Goal: Task Accomplishment & Management: Use online tool/utility

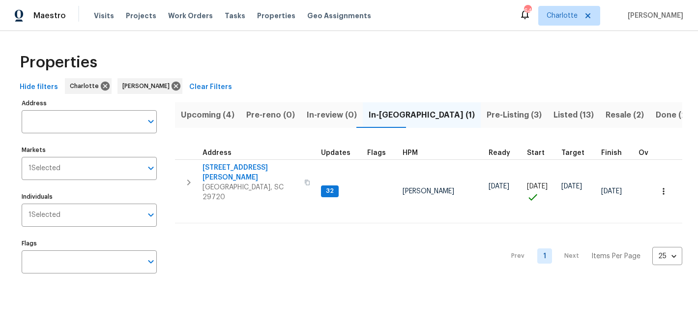
click at [212, 113] on span "Upcoming (4)" at bounding box center [208, 115] width 54 height 14
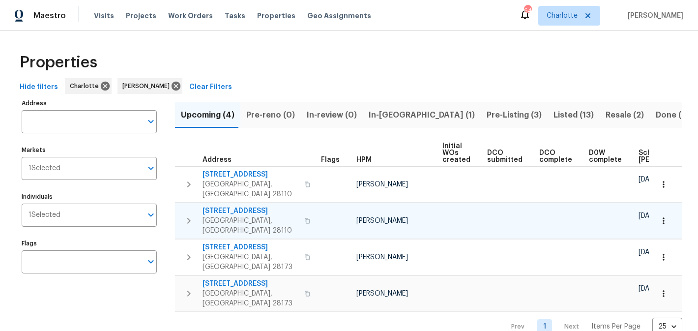
scroll to position [0, 118]
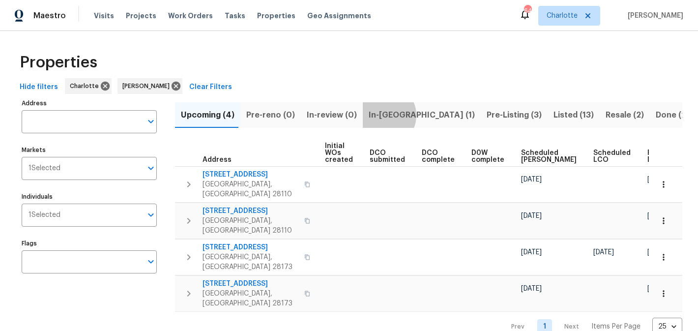
click at [377, 115] on span "In-[GEOGRAPHIC_DATA] (1)" at bounding box center [422, 115] width 106 height 14
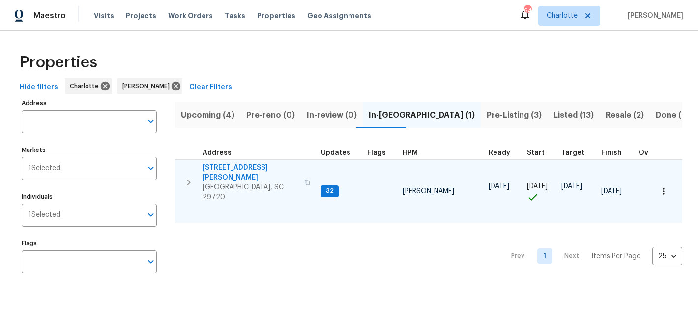
click at [216, 169] on span "2744 Lyndell Way" at bounding box center [251, 173] width 96 height 20
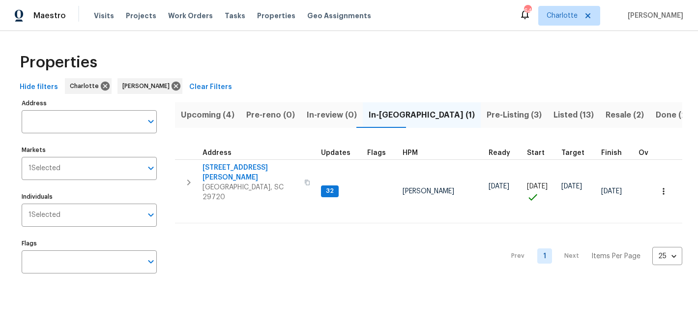
click at [487, 116] on span "Pre-Listing (3)" at bounding box center [514, 115] width 55 height 14
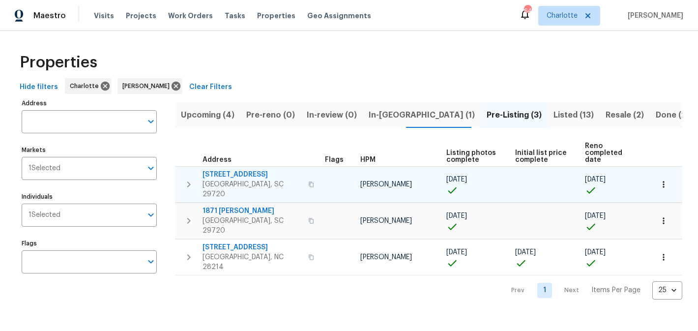
click at [229, 170] on span "4131 Doe Ridge Ln" at bounding box center [253, 175] width 100 height 10
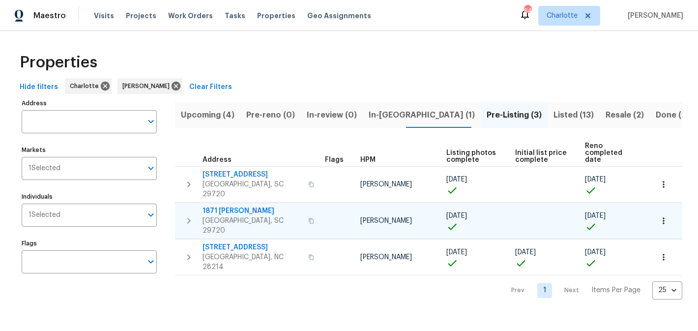
click at [221, 206] on span "1871 Tara Trl" at bounding box center [253, 211] width 100 height 10
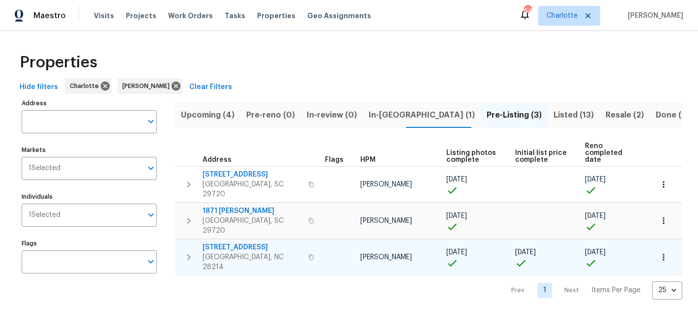
click at [240, 242] on span "505 Old Vine Ct" at bounding box center [253, 247] width 100 height 10
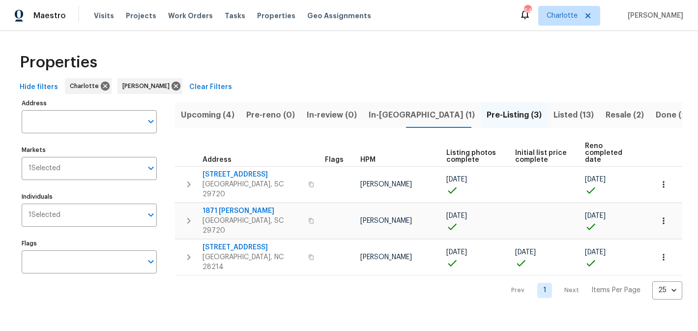
click at [554, 116] on span "Listed (13)" at bounding box center [574, 115] width 40 height 14
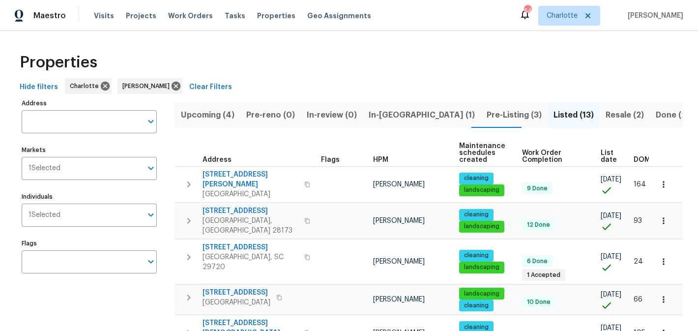
click at [606, 115] on span "Resale (2)" at bounding box center [625, 115] width 38 height 14
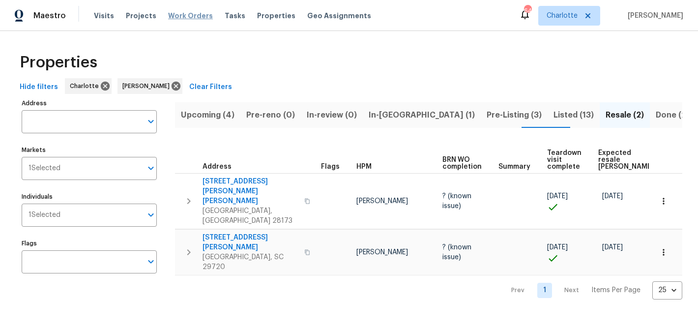
click at [176, 13] on span "Work Orders" at bounding box center [190, 16] width 45 height 10
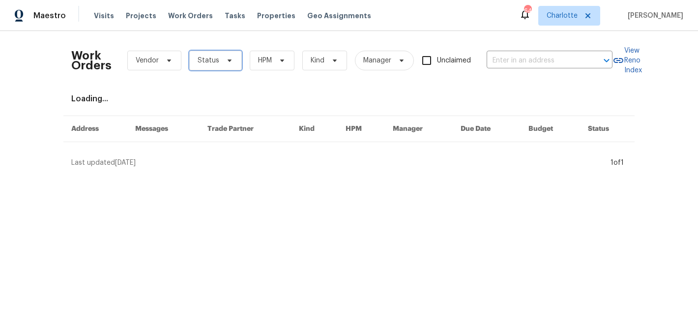
click at [228, 62] on icon at bounding box center [230, 61] width 8 height 8
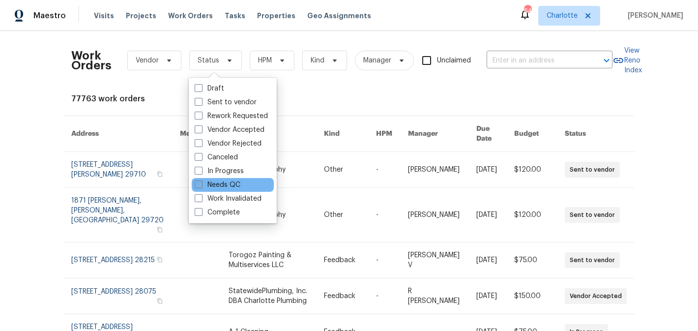
click at [219, 180] on label "Needs QC" at bounding box center [218, 185] width 46 height 10
click at [201, 180] on input "Needs QC" at bounding box center [198, 183] width 6 height 6
checkbox input "true"
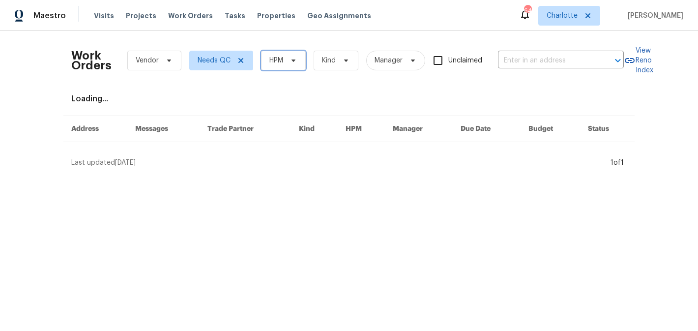
click at [290, 60] on icon at bounding box center [294, 61] width 8 height 8
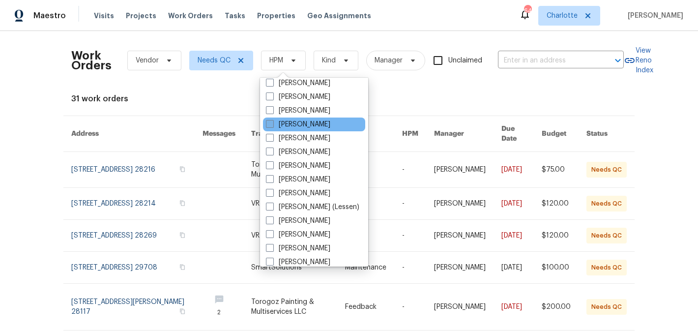
scroll to position [122, 0]
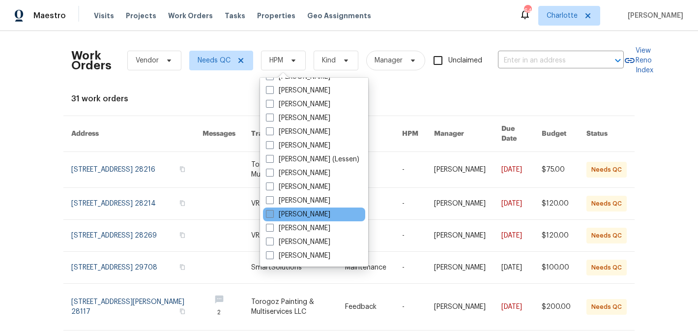
click at [310, 214] on label "[PERSON_NAME]" at bounding box center [298, 214] width 64 height 10
click at [272, 214] on input "[PERSON_NAME]" at bounding box center [269, 212] width 6 height 6
checkbox input "true"
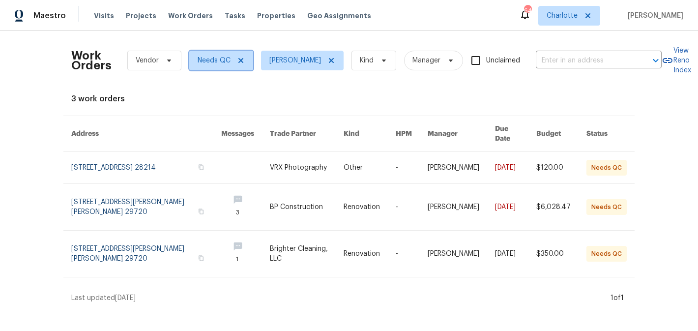
click at [241, 62] on icon at bounding box center [241, 61] width 8 height 8
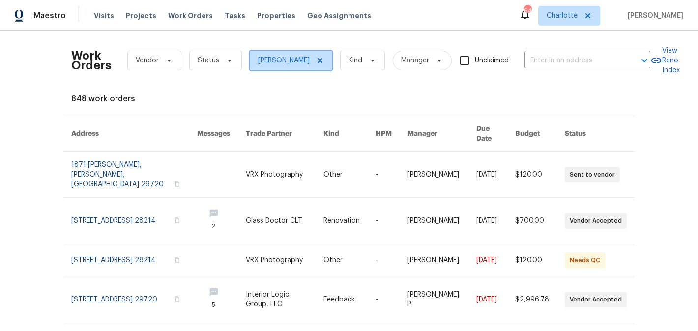
click at [323, 60] on icon at bounding box center [320, 60] width 5 height 5
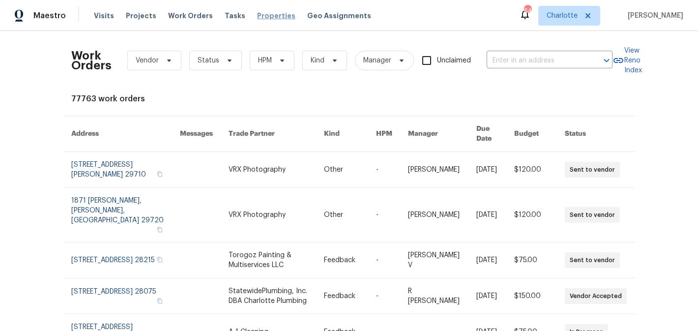
click at [260, 16] on span "Properties" at bounding box center [276, 16] width 38 height 10
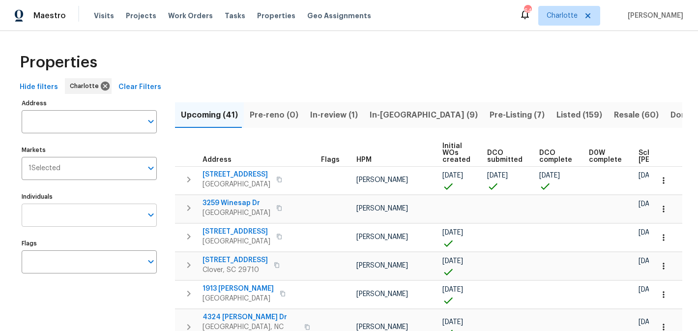
click at [85, 208] on input "Individuals" at bounding box center [82, 215] width 120 height 23
type input "matthew"
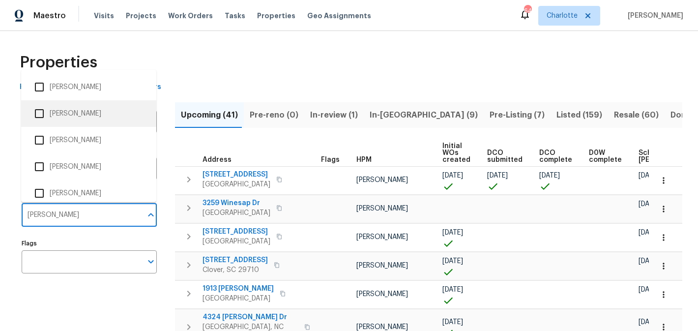
click at [109, 116] on li "[PERSON_NAME]" at bounding box center [89, 113] width 120 height 21
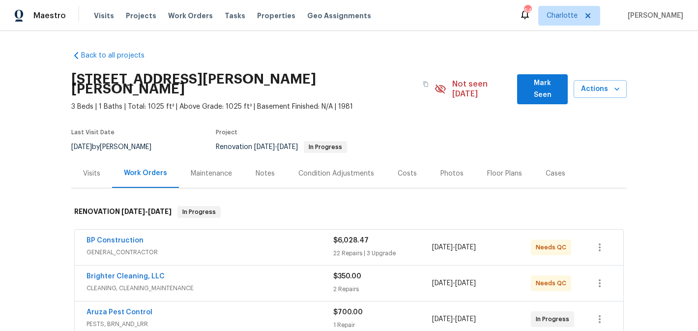
click at [541, 82] on span "Mark Seen" at bounding box center [542, 89] width 35 height 24
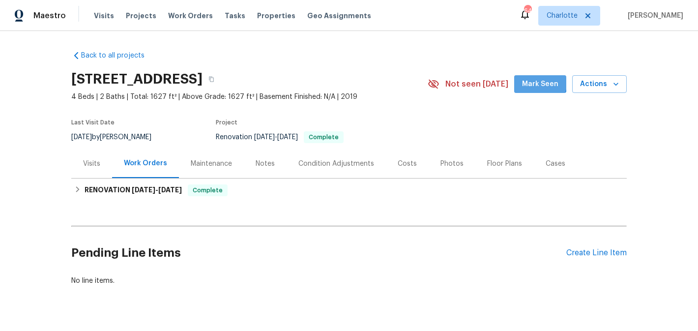
click at [532, 81] on span "Mark Seen" at bounding box center [540, 84] width 36 height 12
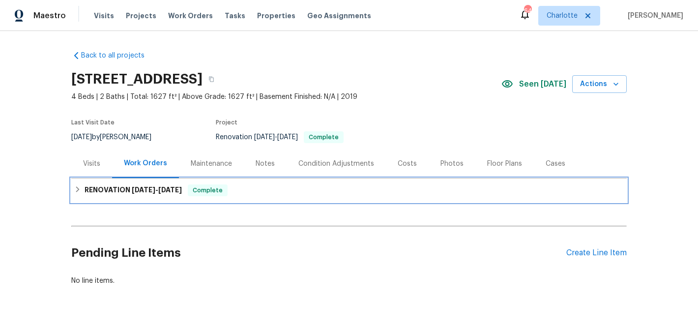
click at [75, 191] on icon at bounding box center [77, 189] width 7 height 7
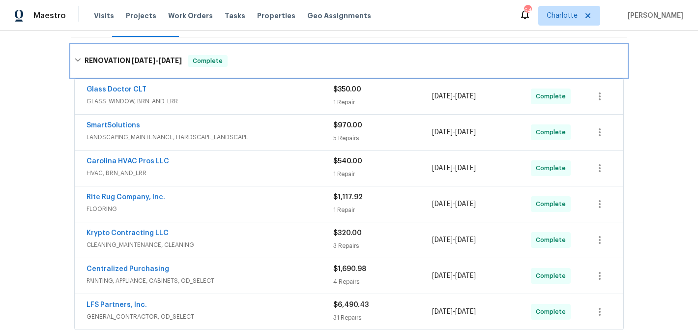
scroll to position [127, 0]
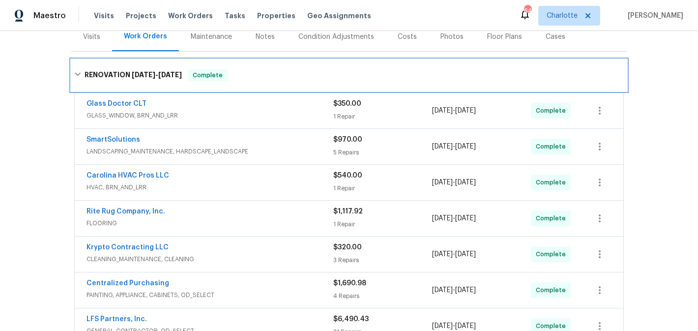
click at [76, 75] on icon at bounding box center [77, 74] width 7 height 7
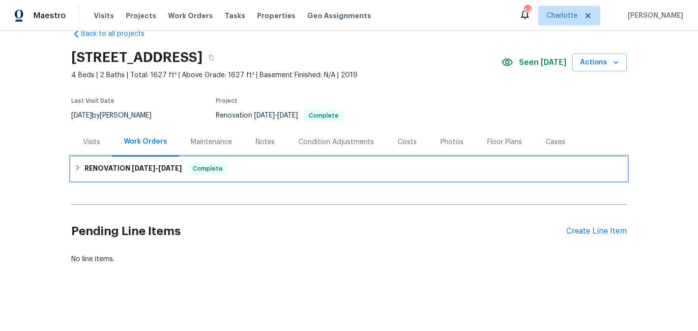
scroll to position [22, 0]
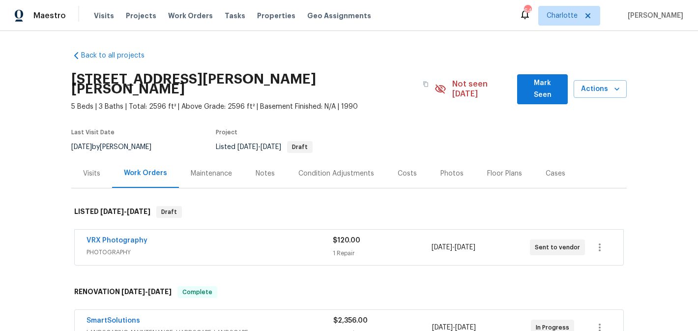
click at [546, 92] on button "Mark Seen" at bounding box center [542, 89] width 51 height 30
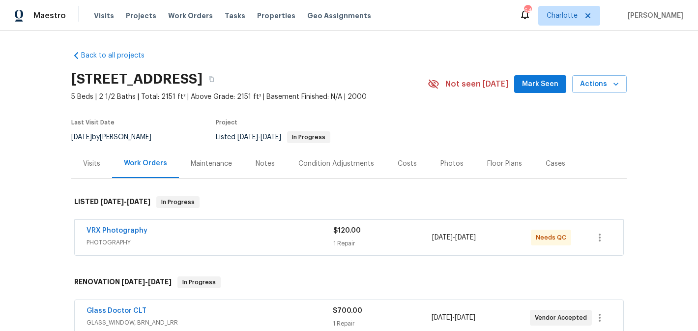
click at [523, 91] on button "Mark Seen" at bounding box center [540, 84] width 52 height 18
